Goal: Task Accomplishment & Management: Manage account settings

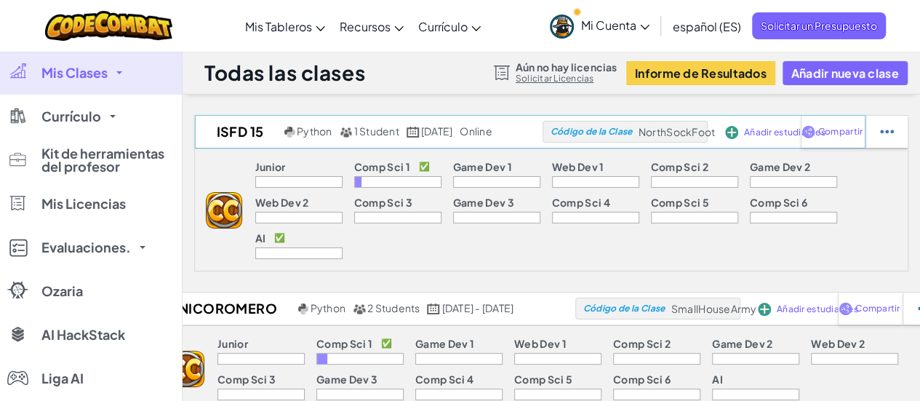
click at [698, 126] on span "NorthSockFoot" at bounding box center [677, 131] width 76 height 13
click at [704, 129] on span "NorthSockFoot" at bounding box center [677, 131] width 76 height 13
copy span "NorthSockFoot"
click at [863, 132] on span "Compartir" at bounding box center [840, 131] width 44 height 9
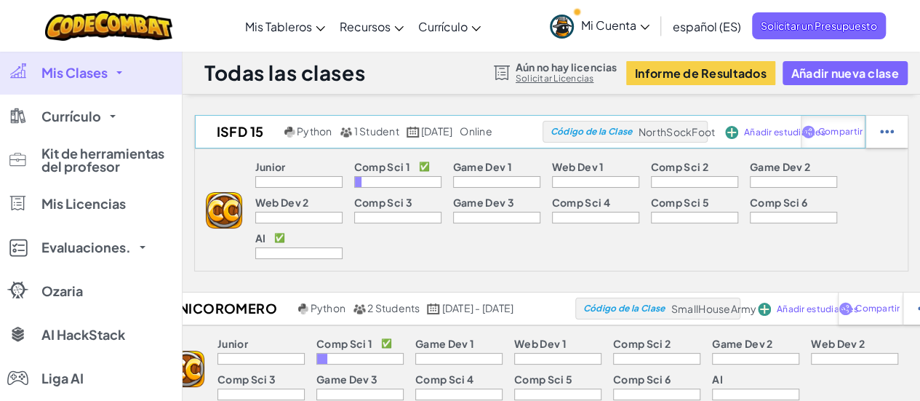
select select "write"
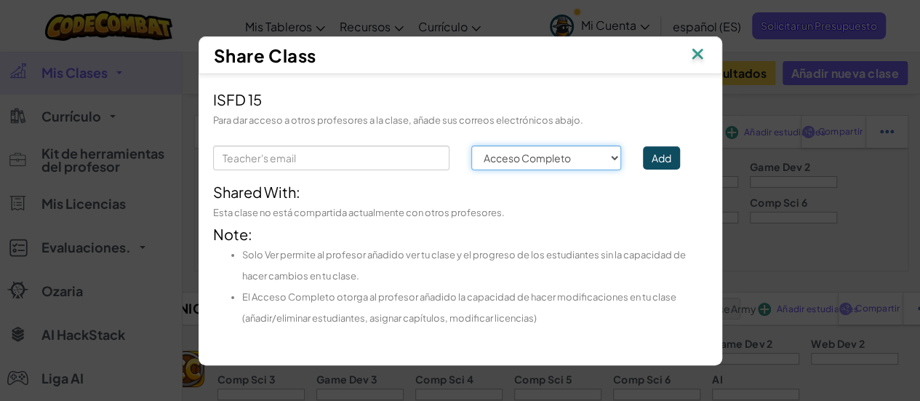
click at [559, 153] on select "Permission Acceso Completo Solo Ver" at bounding box center [546, 157] width 151 height 25
click at [399, 206] on div "Esta clase no está compartida actualmente con otros profesores." at bounding box center [460, 212] width 495 height 21
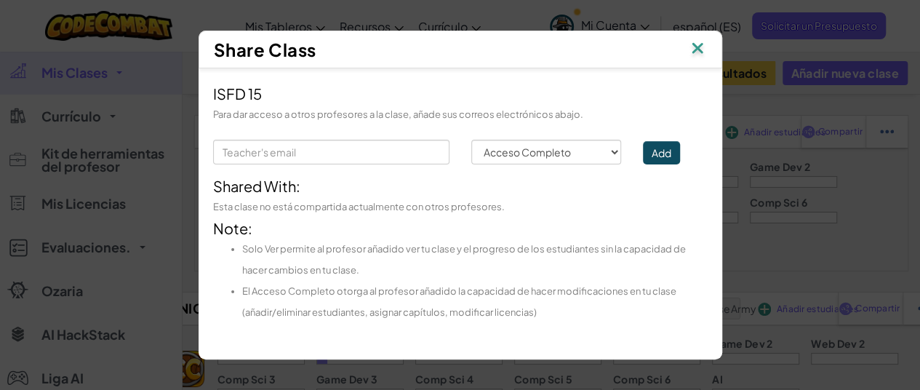
click at [703, 49] on img at bounding box center [697, 50] width 19 height 22
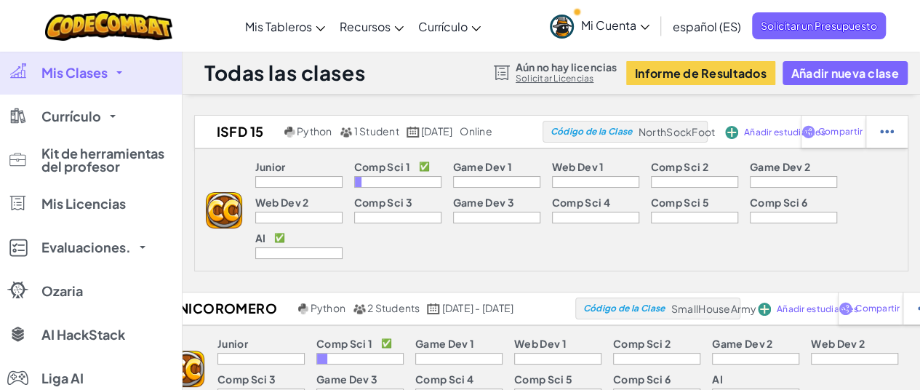
click at [354, 176] on div at bounding box center [397, 182] width 87 height 12
drag, startPoint x: 345, startPoint y: 164, endPoint x: 378, endPoint y: 162, distance: 32.8
click at [354, 164] on p "Comp Sci 1" at bounding box center [382, 167] width 56 height 12
click at [894, 128] on img at bounding box center [887, 131] width 14 height 13
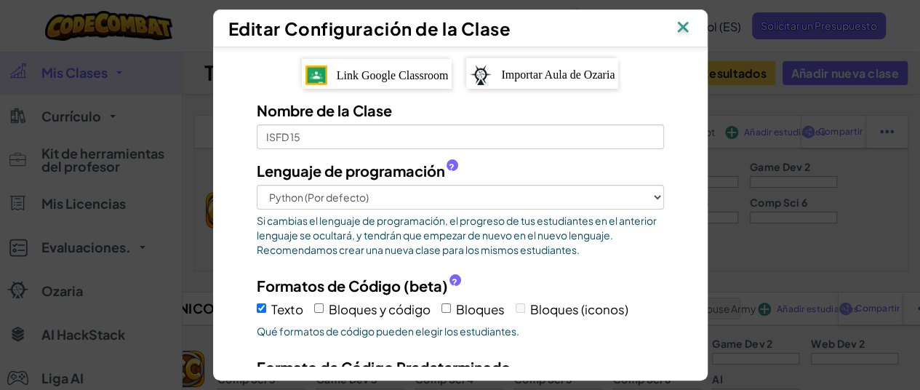
click at [692, 20] on img at bounding box center [682, 28] width 19 height 22
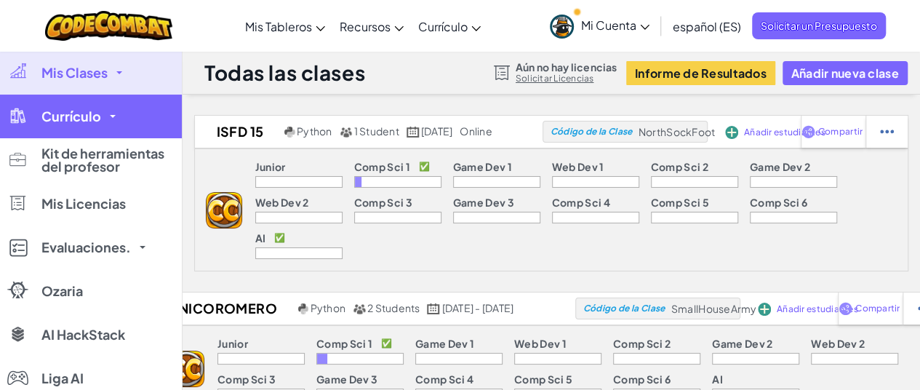
click at [111, 113] on link "Currículo" at bounding box center [91, 117] width 182 height 44
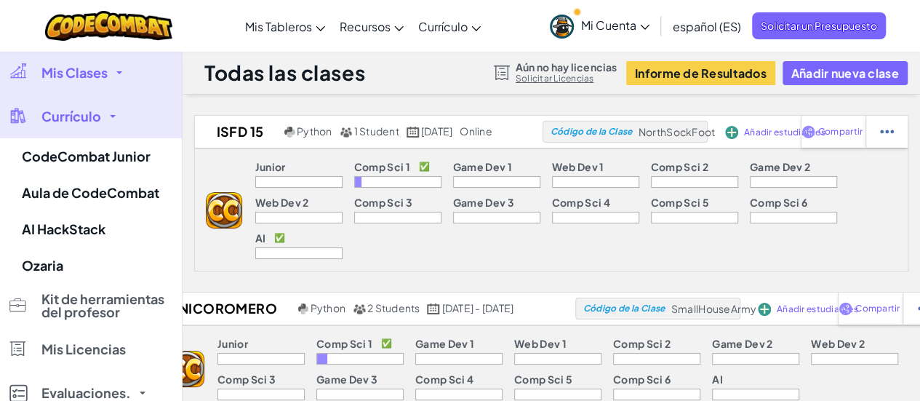
click at [115, 74] on link "Mis Clases" at bounding box center [91, 73] width 182 height 44
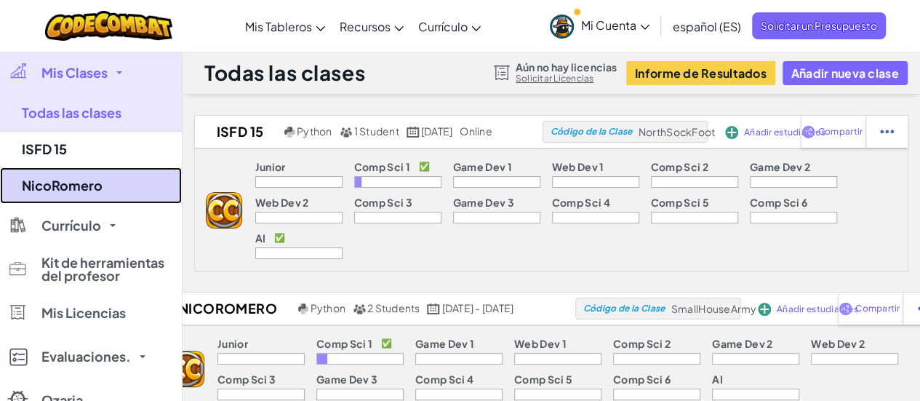
click at [51, 183] on link "NicoRomero" at bounding box center [91, 185] width 182 height 36
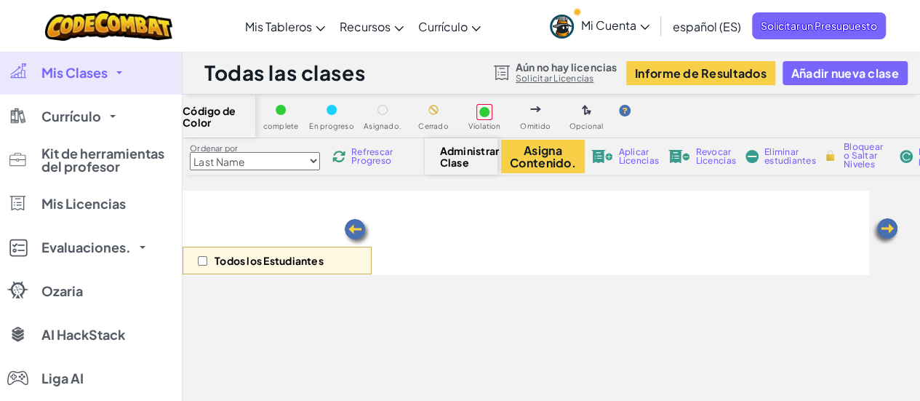
select select "560f1a9f22961295f9427742"
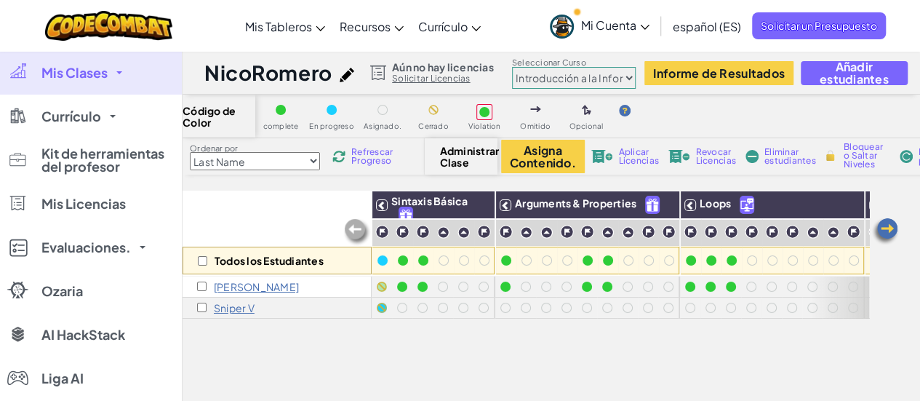
click at [228, 287] on p "[PERSON_NAME]" at bounding box center [256, 287] width 85 height 12
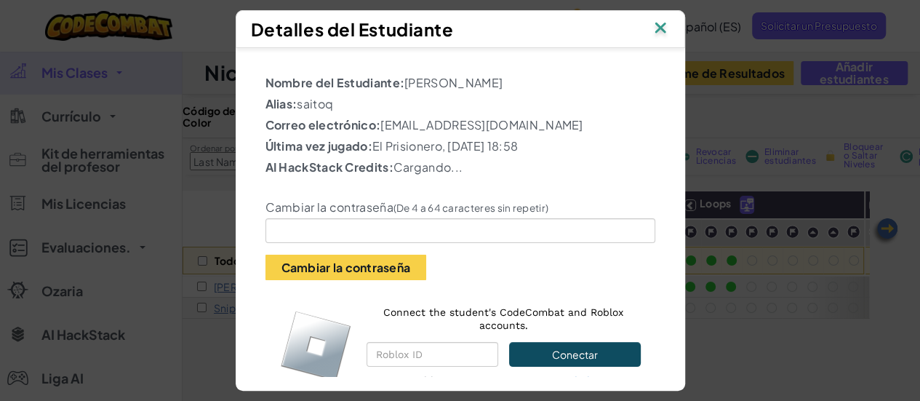
click at [666, 21] on img at bounding box center [660, 29] width 19 height 22
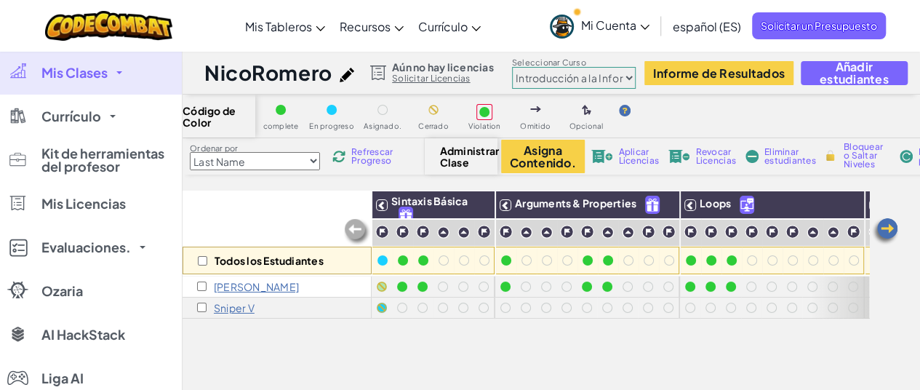
click at [89, 76] on span "Mis Clases" at bounding box center [74, 72] width 66 height 13
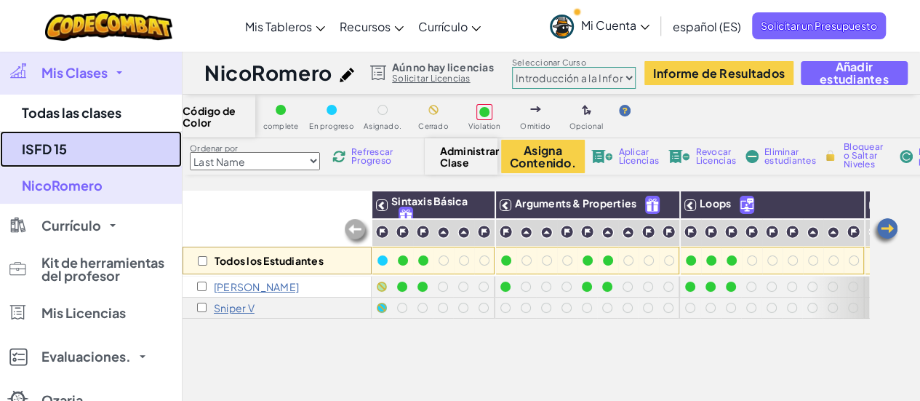
click at [57, 146] on link "ISFD 15" at bounding box center [91, 149] width 182 height 36
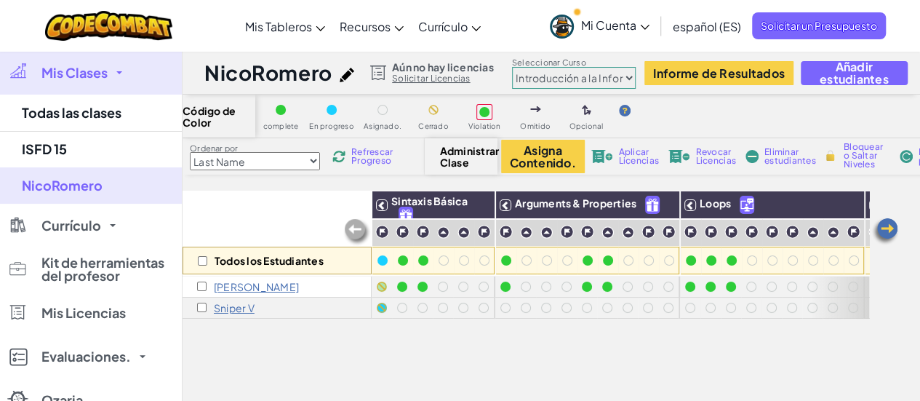
select select "560f1a9f22961295f9427742"
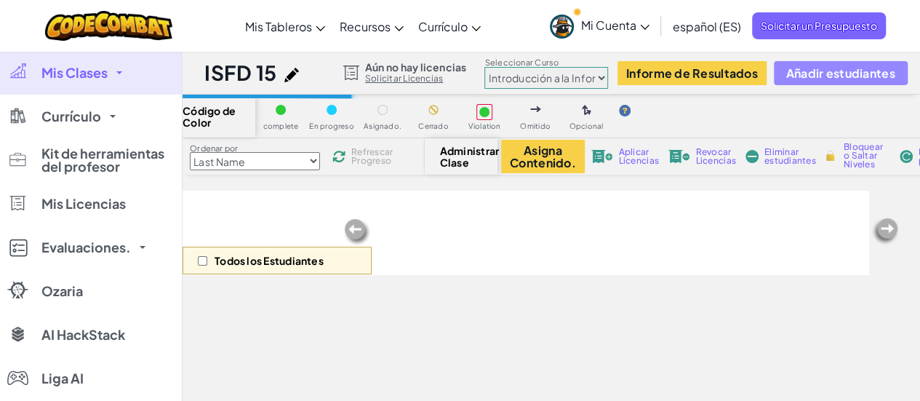
click at [800, 73] on span "Añadir estudiantes" at bounding box center [840, 73] width 109 height 12
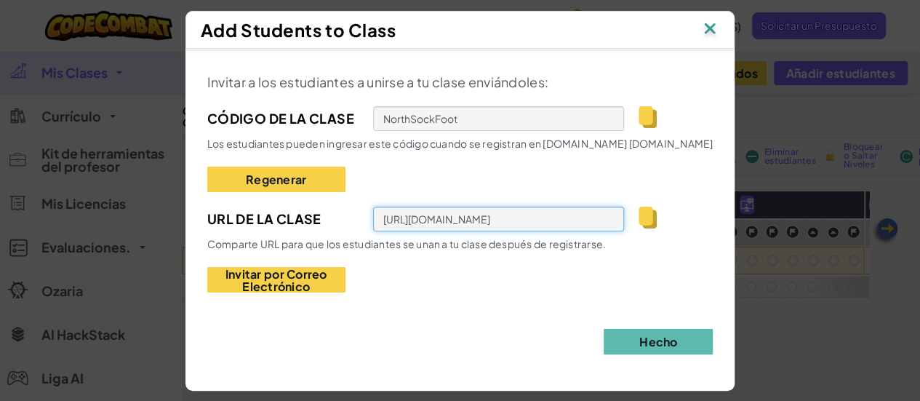
click at [411, 222] on input "[URL][DOMAIN_NAME]" at bounding box center [498, 219] width 251 height 25
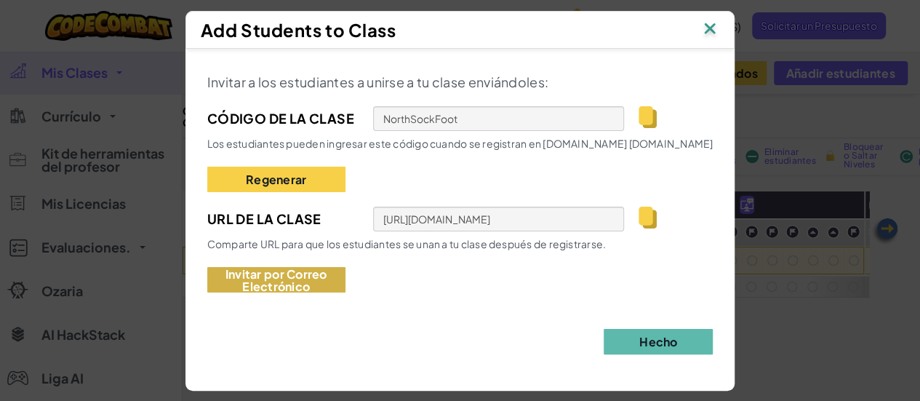
click at [279, 281] on button "Invitar por Correo Electrónico" at bounding box center [276, 279] width 138 height 25
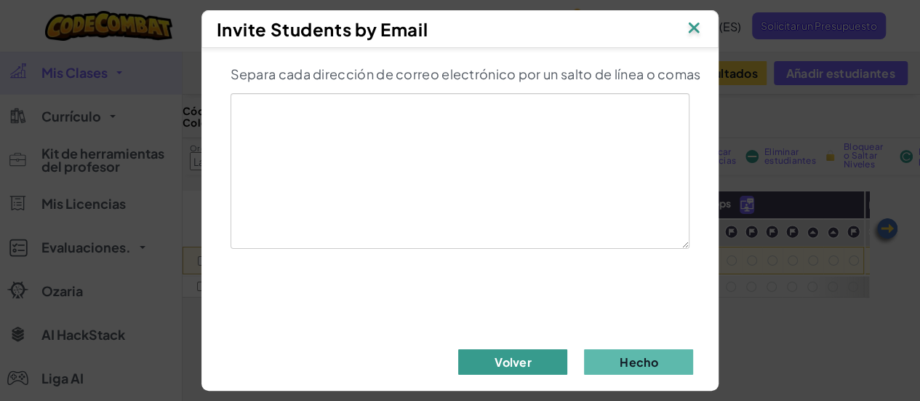
click at [509, 355] on button "Volver" at bounding box center [512, 361] width 109 height 25
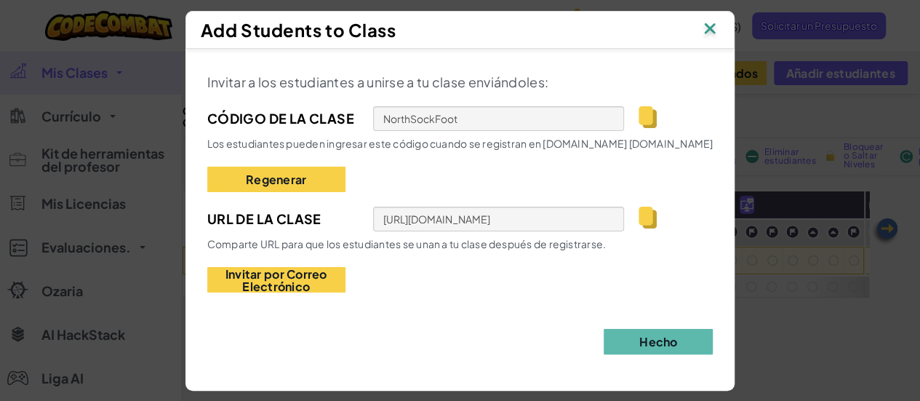
click at [640, 212] on img at bounding box center [648, 218] width 18 height 22
